Goal: Task Accomplishment & Management: Manage account settings

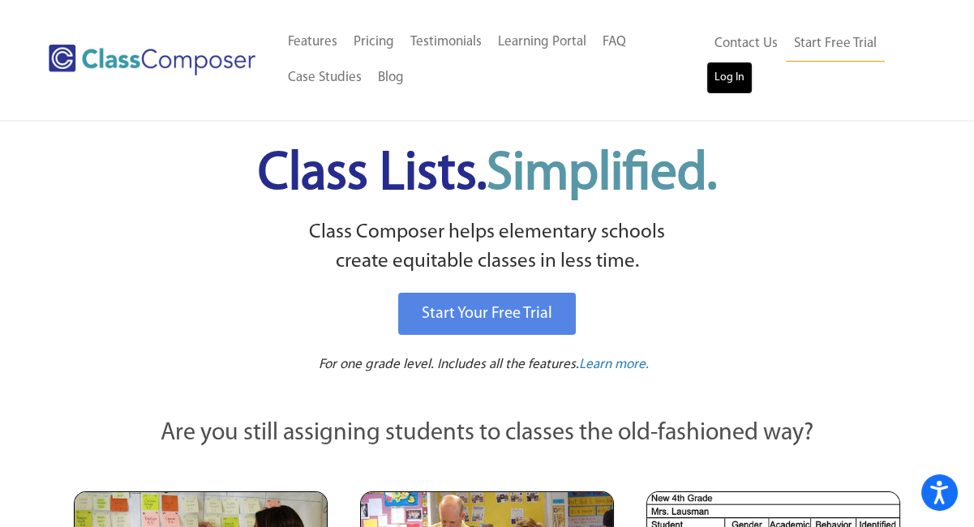
click at [725, 79] on link "Log In" at bounding box center [729, 78] width 46 height 32
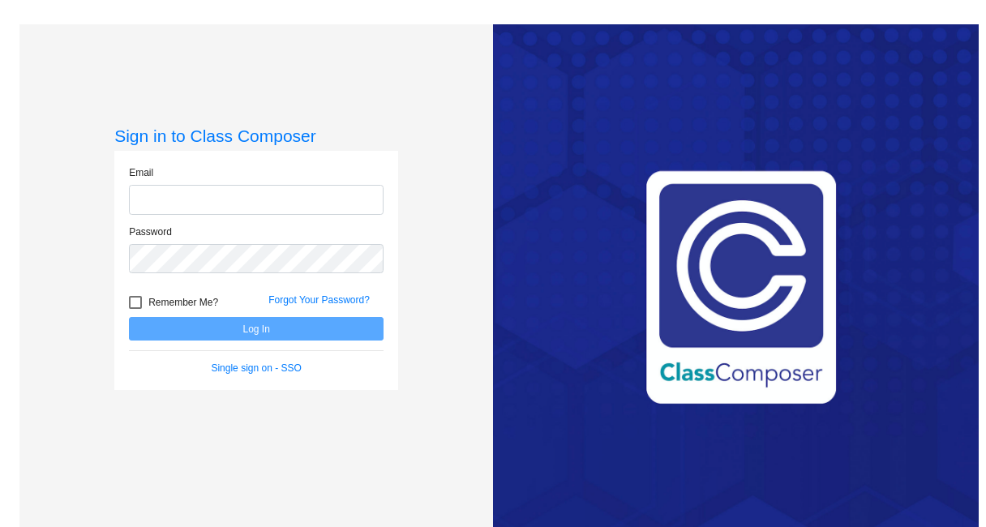
type input "[EMAIL_ADDRESS][DOMAIN_NAME]"
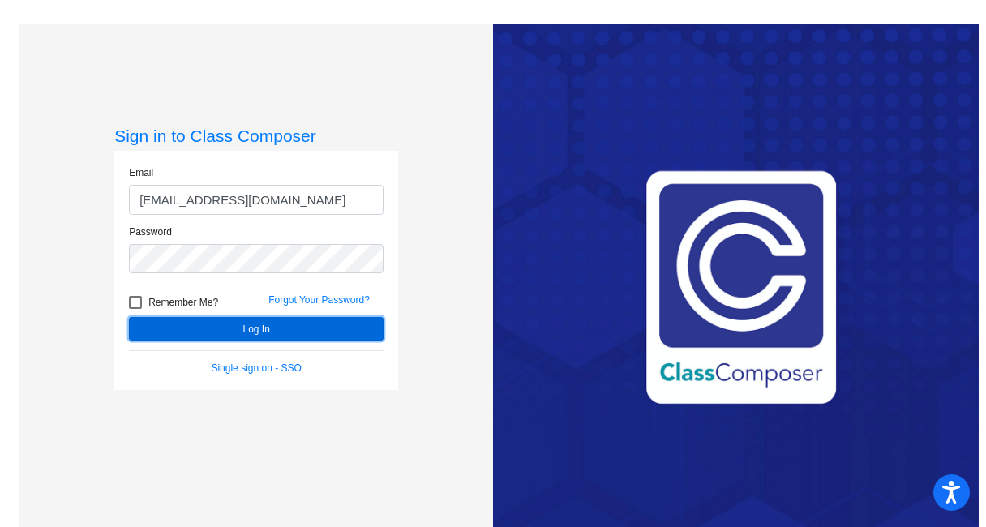
click at [266, 325] on button "Log In" at bounding box center [256, 329] width 255 height 24
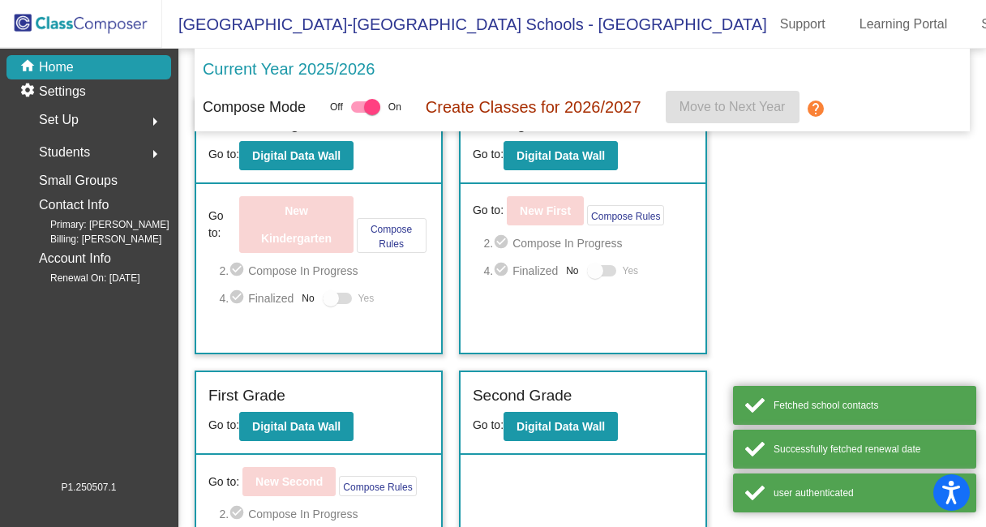
scroll to position [111, 0]
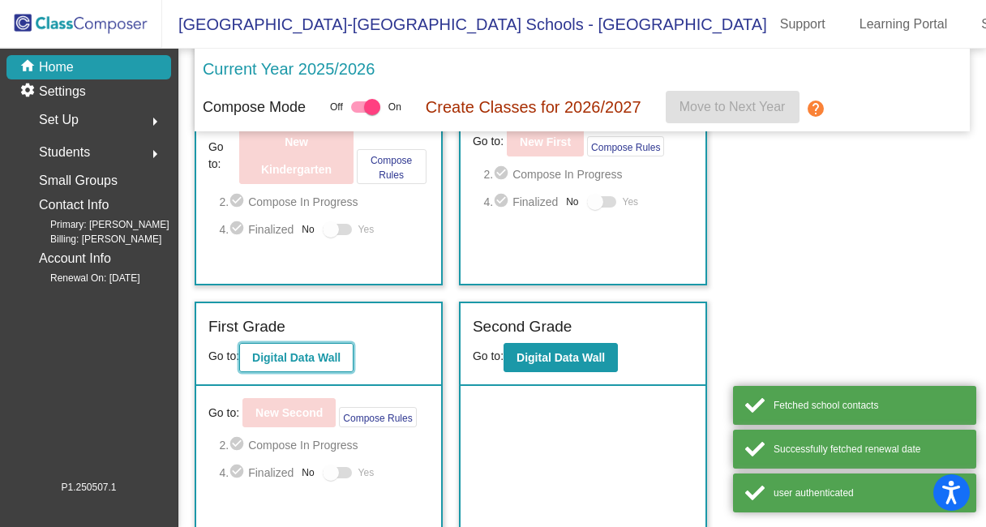
click at [301, 345] on button "Digital Data Wall" at bounding box center [296, 357] width 114 height 29
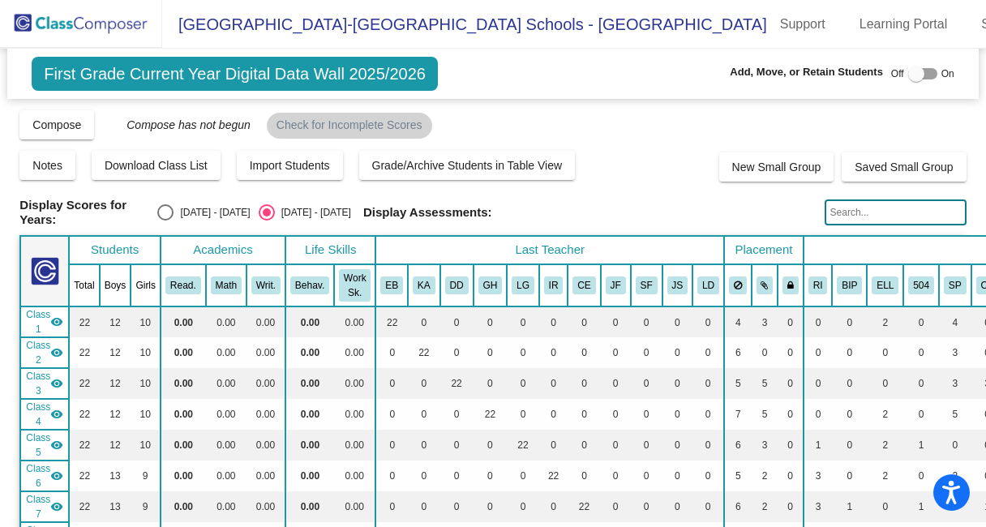
click at [889, 212] on input "text" at bounding box center [896, 213] width 142 height 26
type input "[PERSON_NAME]"
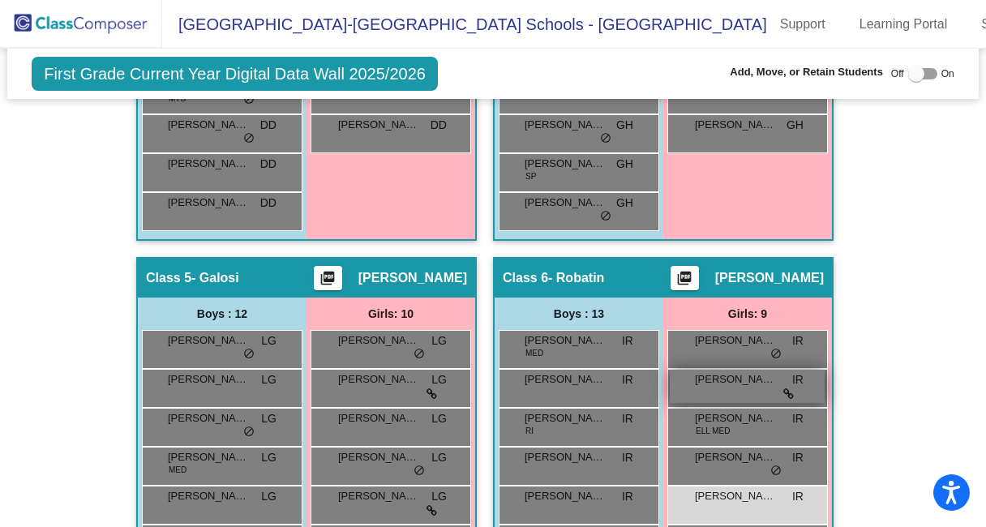
scroll to position [1598, 0]
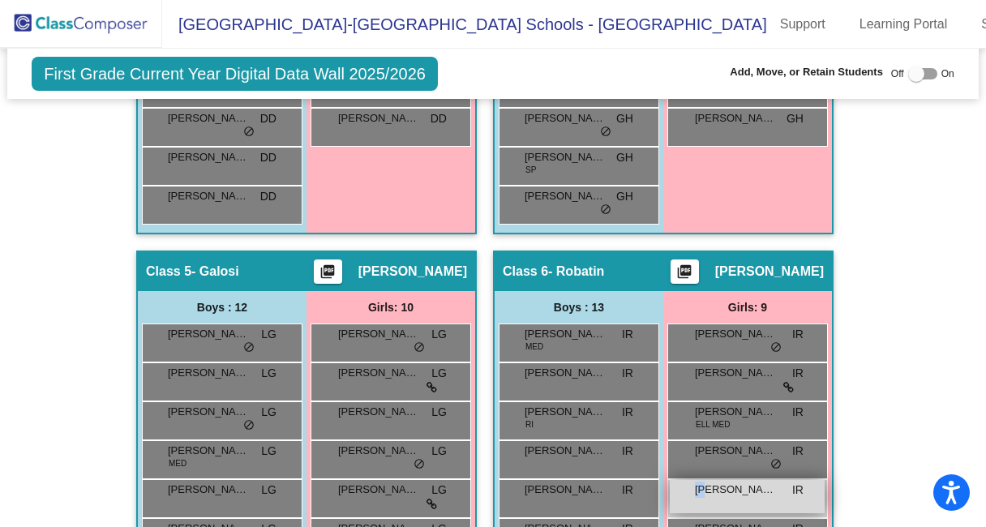
drag, startPoint x: 769, startPoint y: 491, endPoint x: 703, endPoint y: 482, distance: 66.3
click at [703, 482] on div "[PERSON_NAME] IR lock do_not_disturb_alt" at bounding box center [747, 496] width 155 height 33
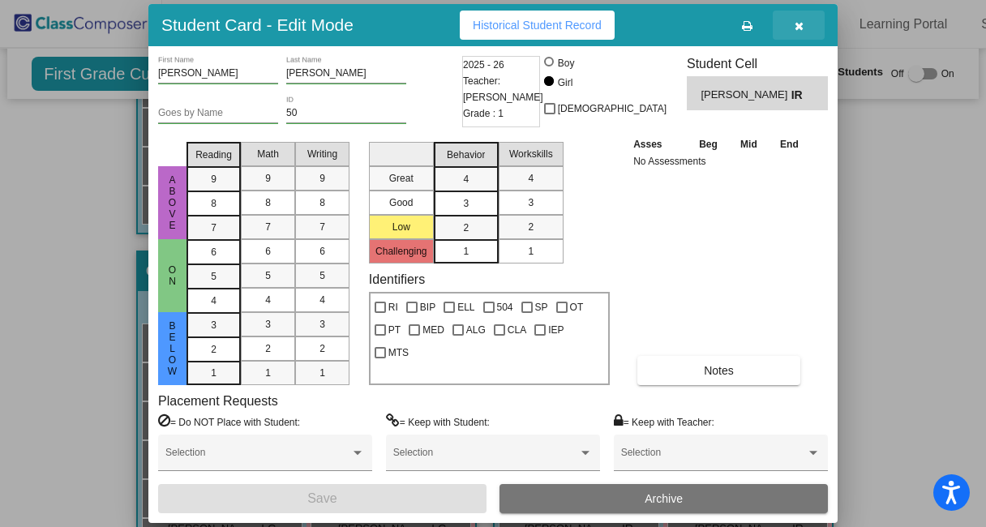
click at [795, 24] on icon "button" at bounding box center [799, 25] width 9 height 11
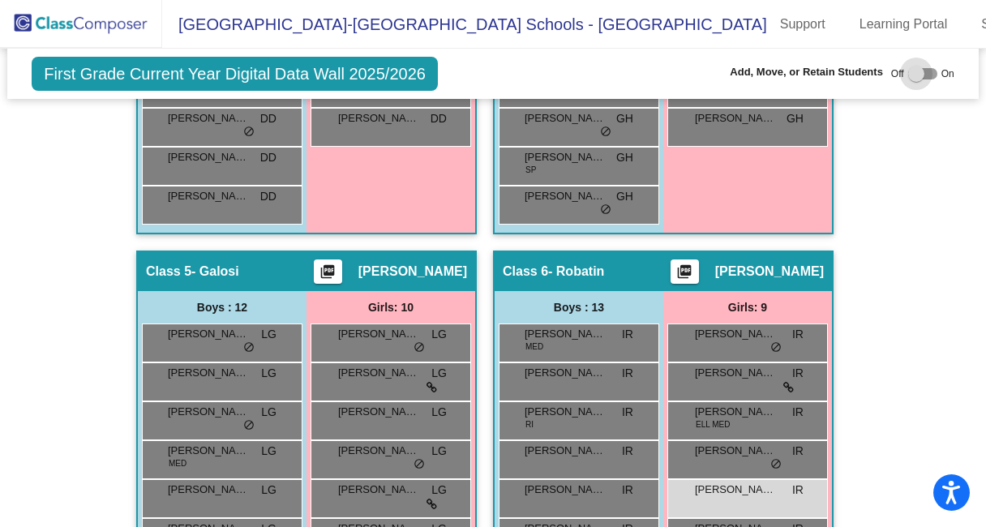
click at [912, 74] on div at bounding box center [916, 74] width 16 height 16
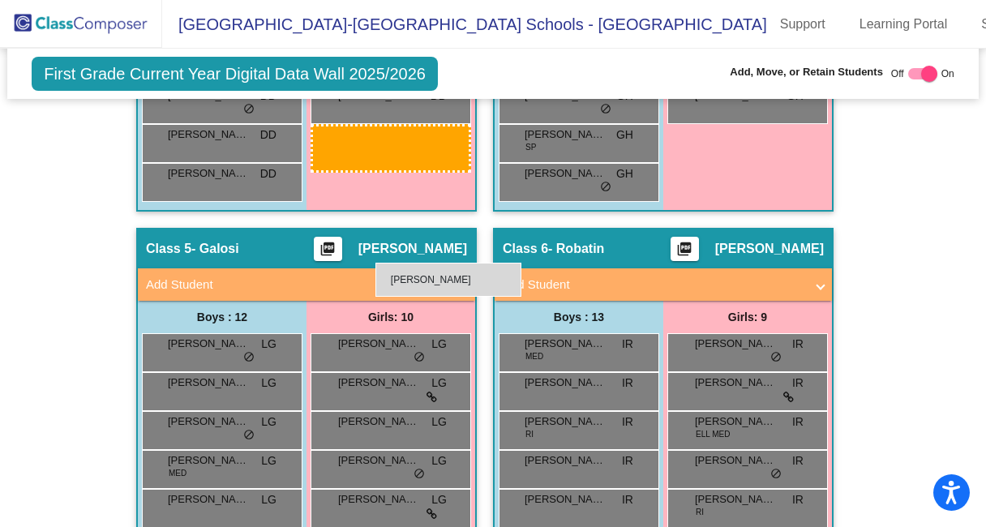
scroll to position [1718, 0]
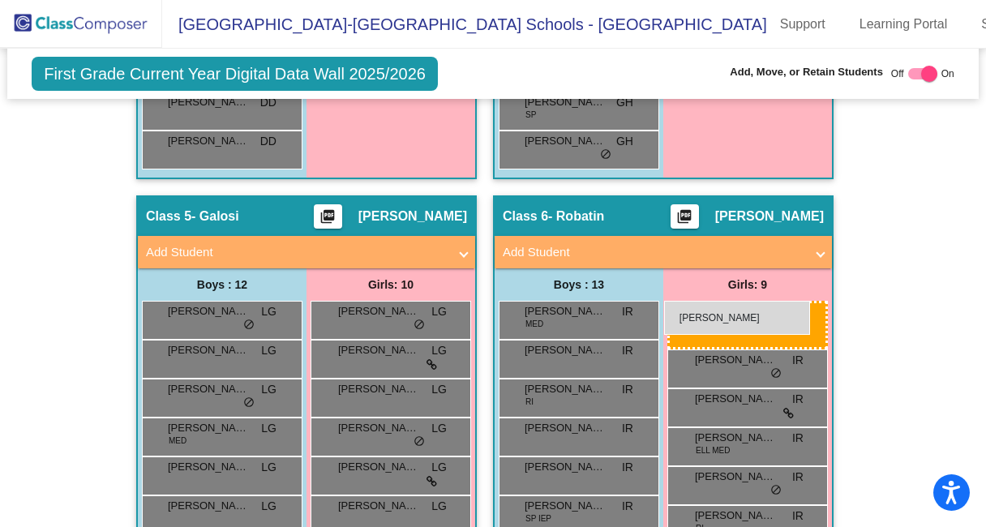
drag, startPoint x: 727, startPoint y: 453, endPoint x: 664, endPoint y: 301, distance: 164.0
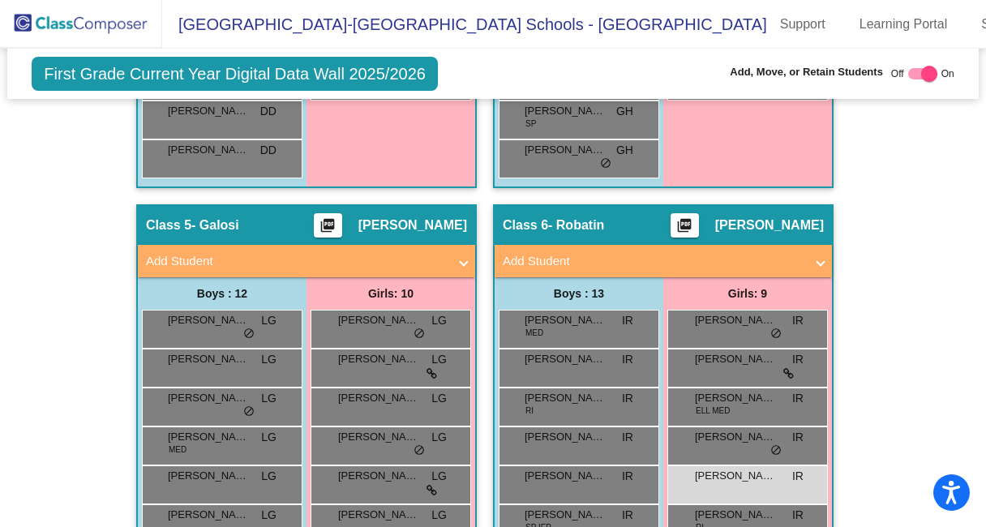
scroll to position [1739, 0]
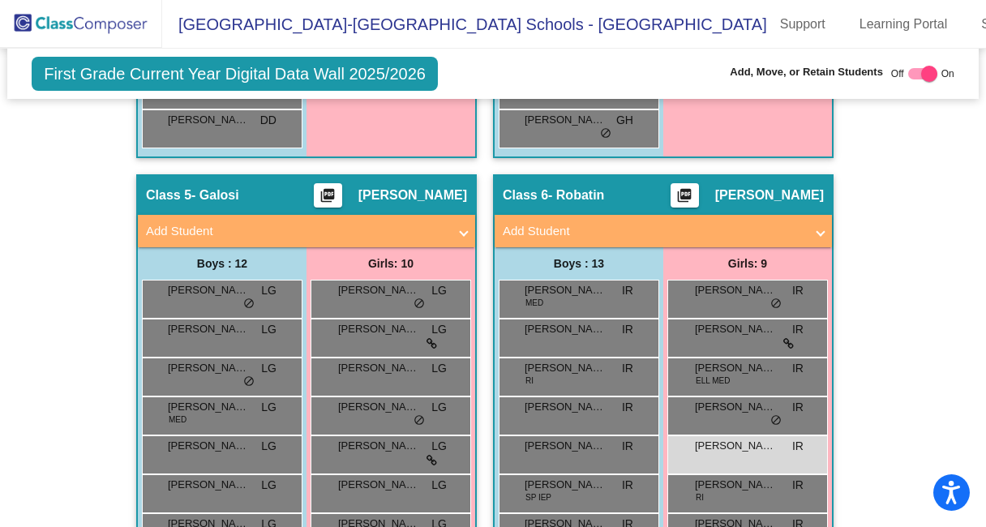
click at [921, 72] on div at bounding box center [929, 74] width 16 height 16
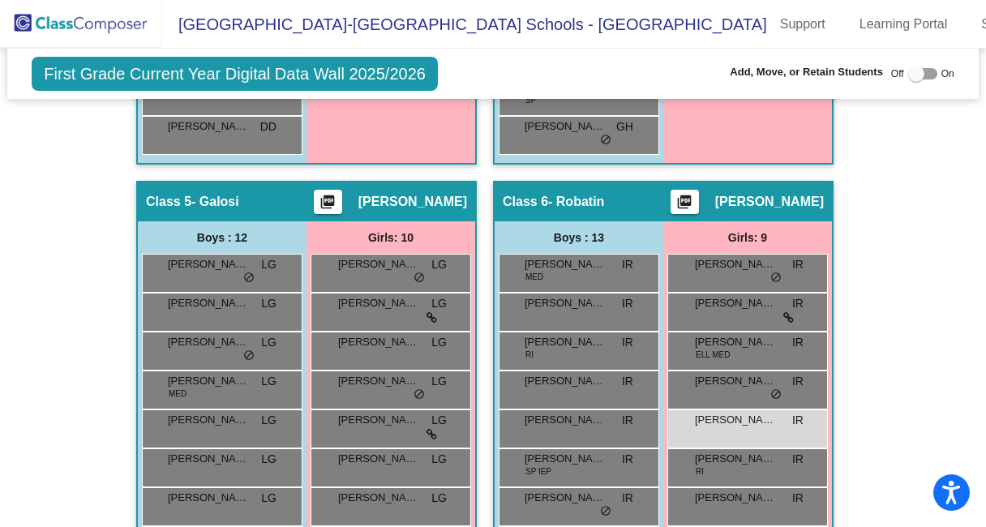
scroll to position [1666, 0]
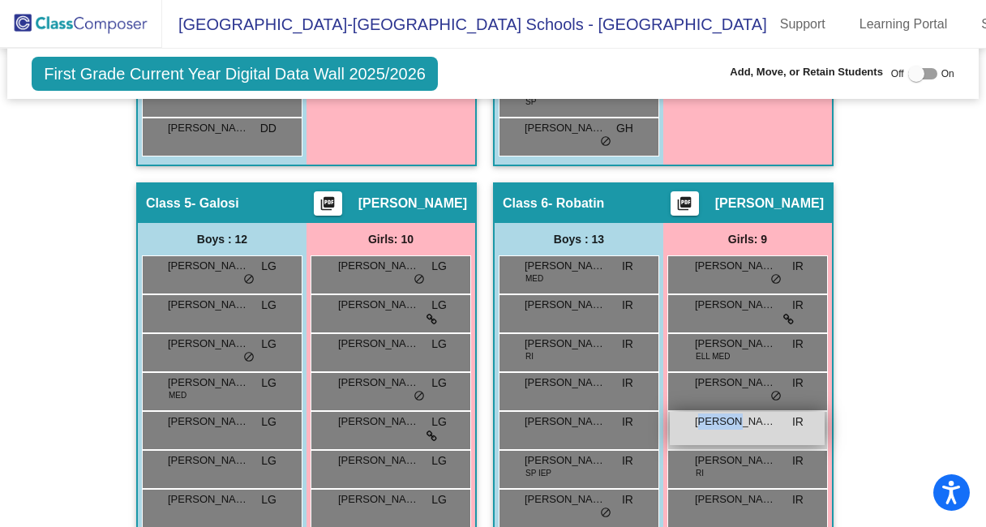
drag, startPoint x: 730, startPoint y: 411, endPoint x: 696, endPoint y: 411, distance: 34.1
click at [696, 414] on span "[PERSON_NAME]" at bounding box center [735, 422] width 81 height 16
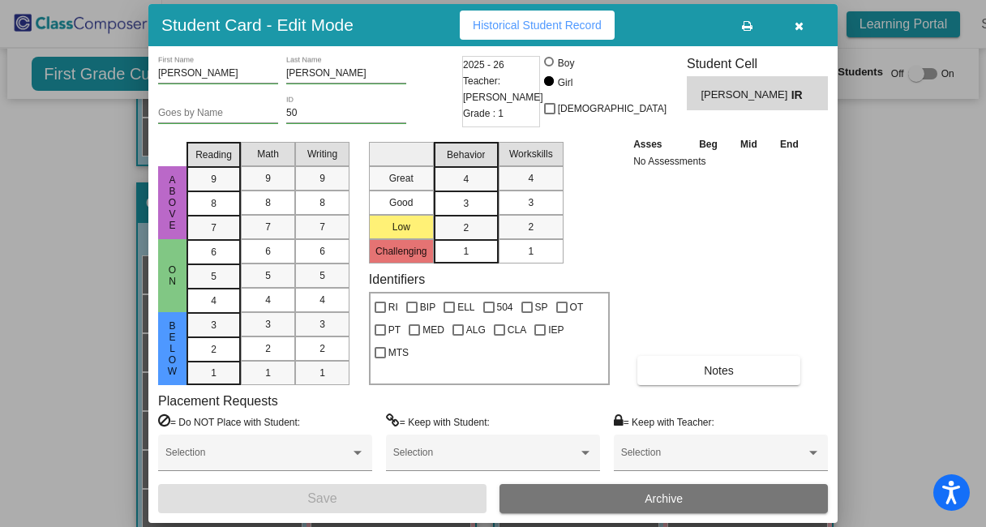
click at [803, 24] on button "button" at bounding box center [799, 25] width 52 height 29
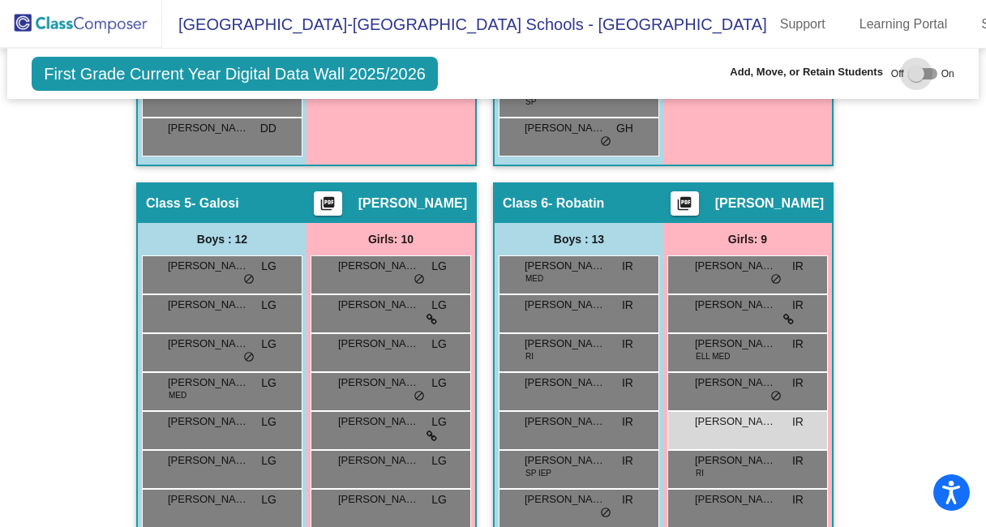
click at [912, 71] on div at bounding box center [916, 74] width 16 height 16
checkbox input "true"
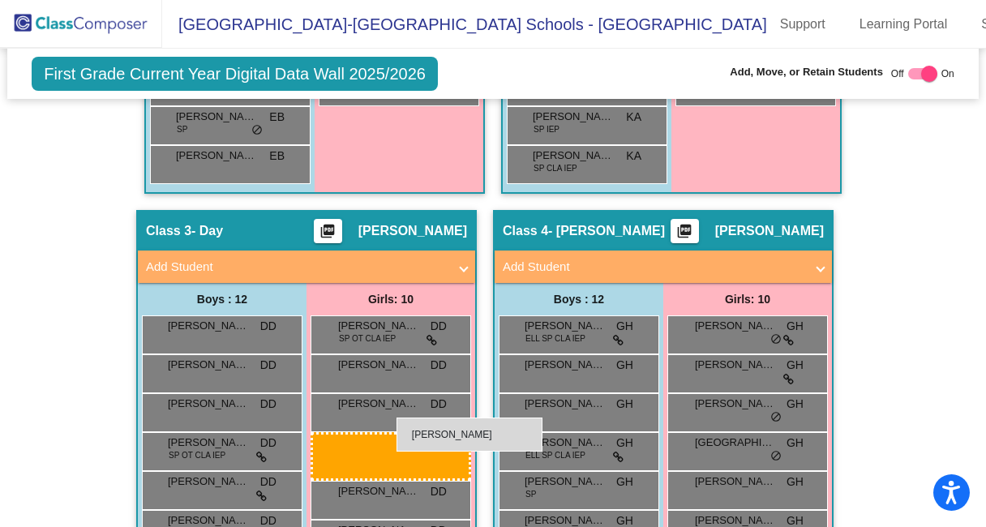
scroll to position [1095, 0]
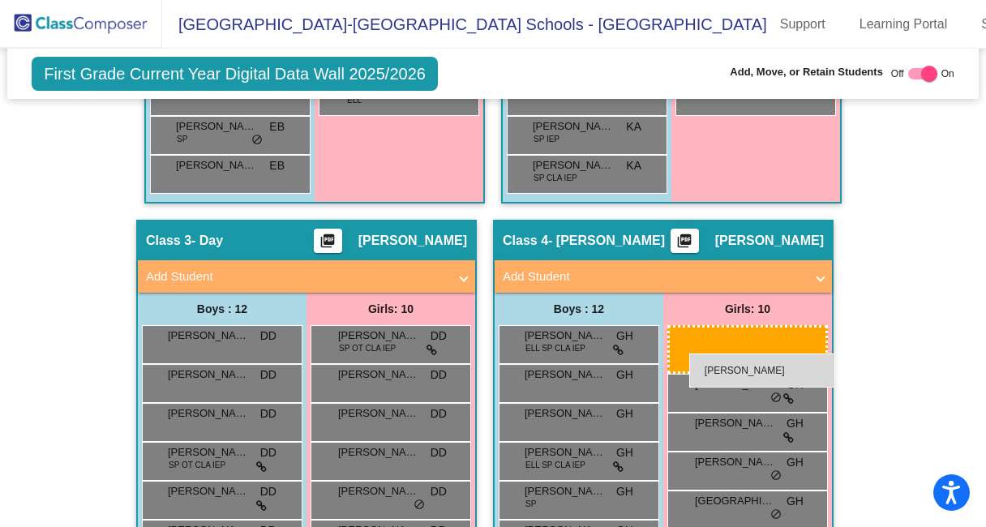
drag, startPoint x: 727, startPoint y: 453, endPoint x: 689, endPoint y: 354, distance: 106.0
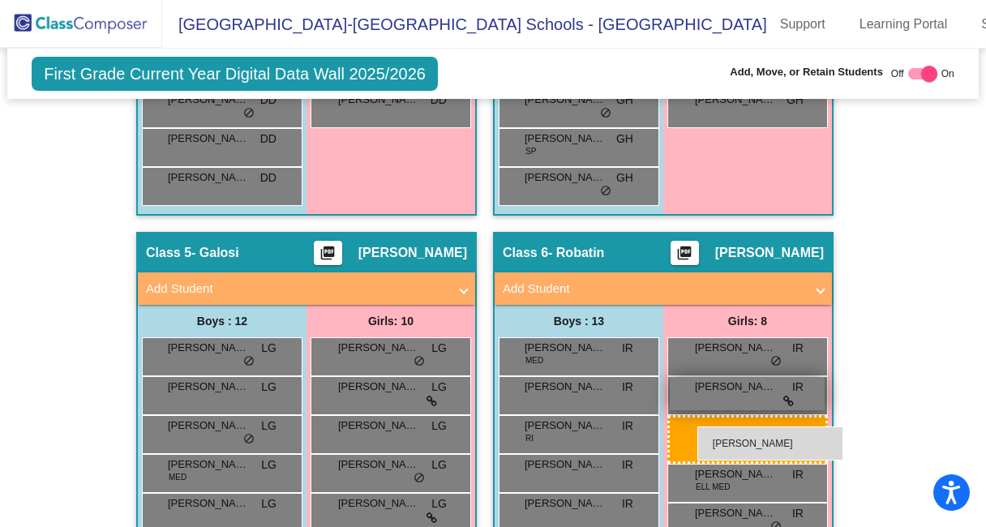
scroll to position [1695, 0]
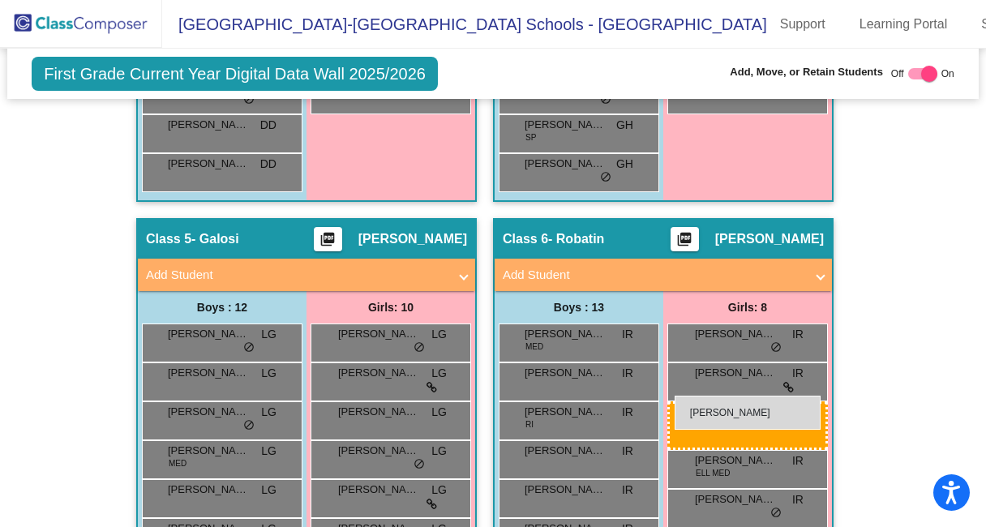
drag, startPoint x: 710, startPoint y: 232, endPoint x: 675, endPoint y: 396, distance: 167.7
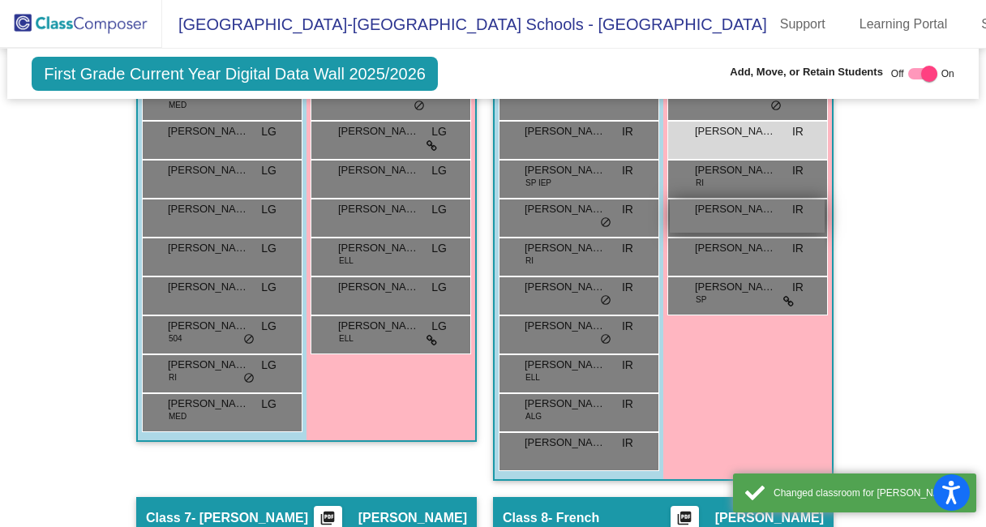
scroll to position [2084, 0]
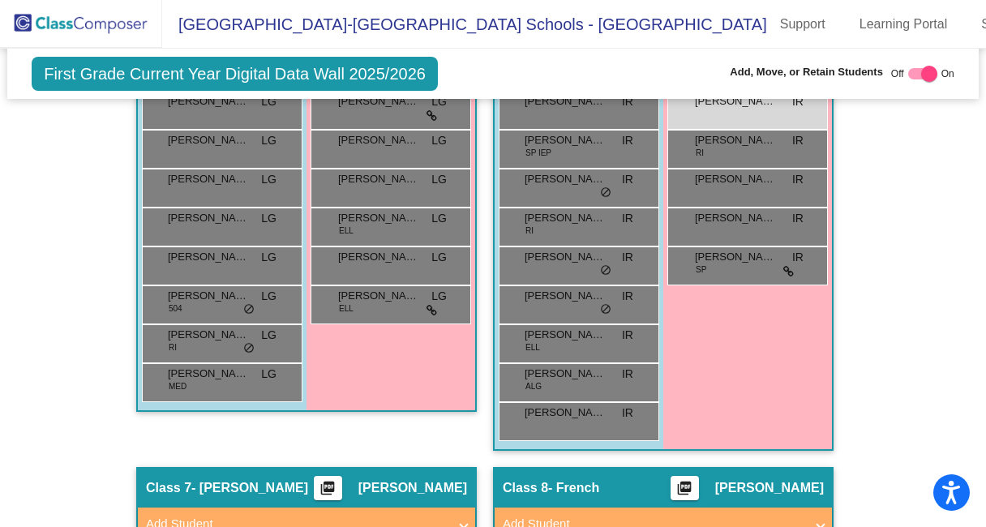
click at [0, 0] on div "Girls: 9 [PERSON_NAME] IR lock do_not_disturb_alt [PERSON_NAME] IR lock do_not_…" at bounding box center [0, 0] width 0 height 0
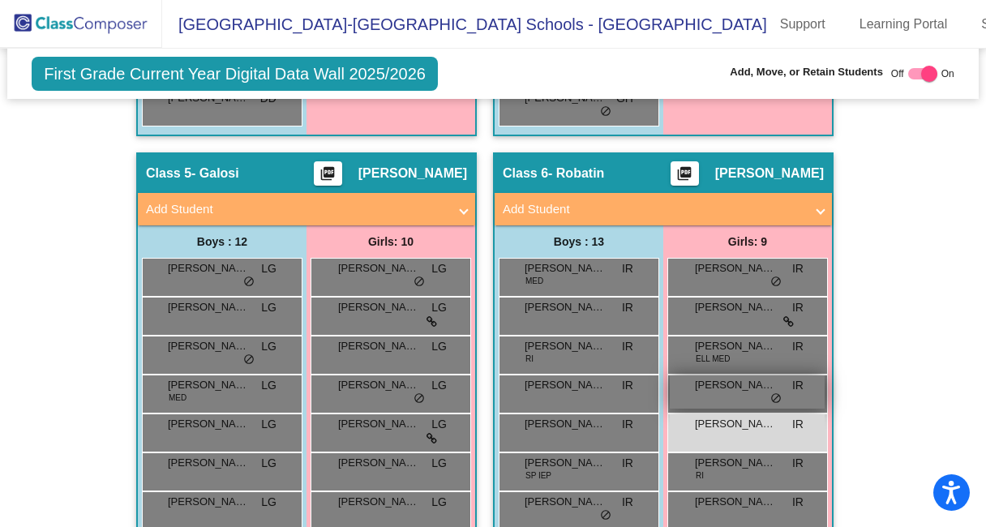
scroll to position [1762, 0]
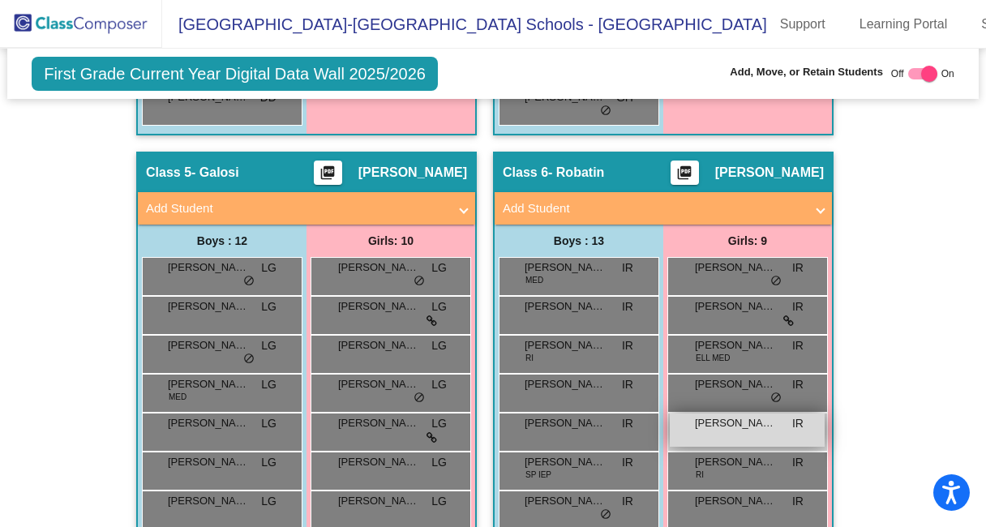
click at [745, 421] on span "[PERSON_NAME]" at bounding box center [735, 423] width 81 height 16
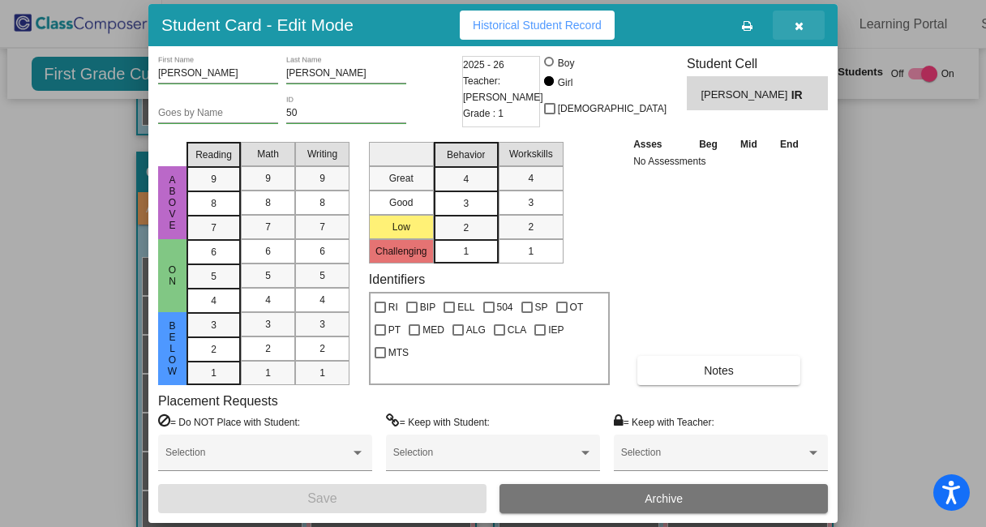
drag, startPoint x: 800, startPoint y: 27, endPoint x: 810, endPoint y: 28, distance: 10.7
click at [800, 28] on icon "button" at bounding box center [799, 25] width 9 height 11
